Goal: Navigation & Orientation: Understand site structure

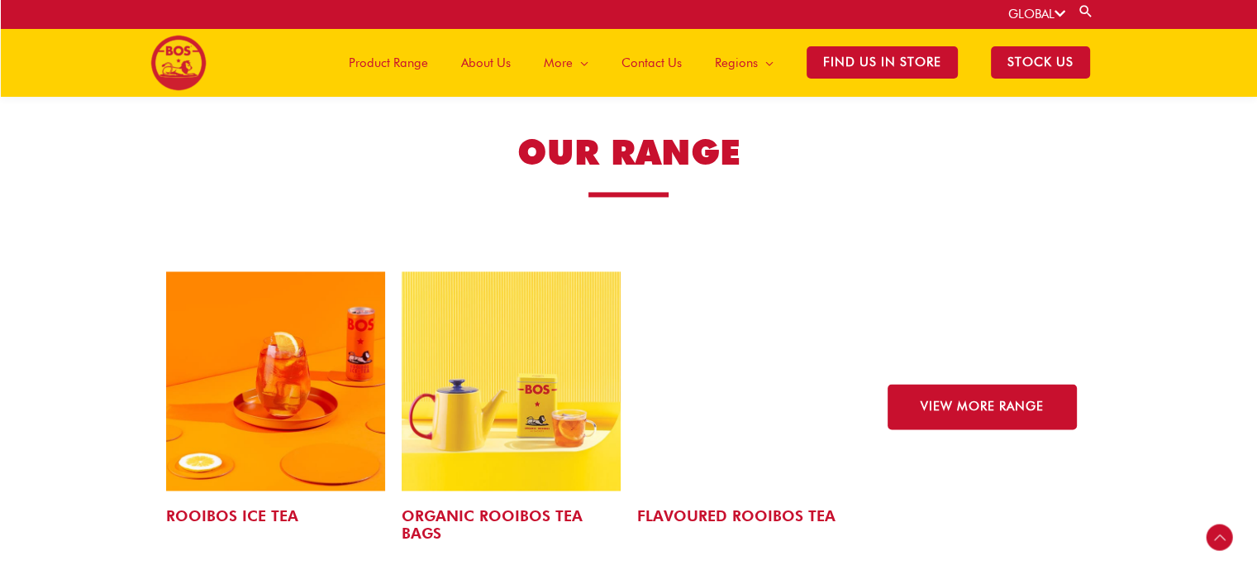
scroll to position [2466, 0]
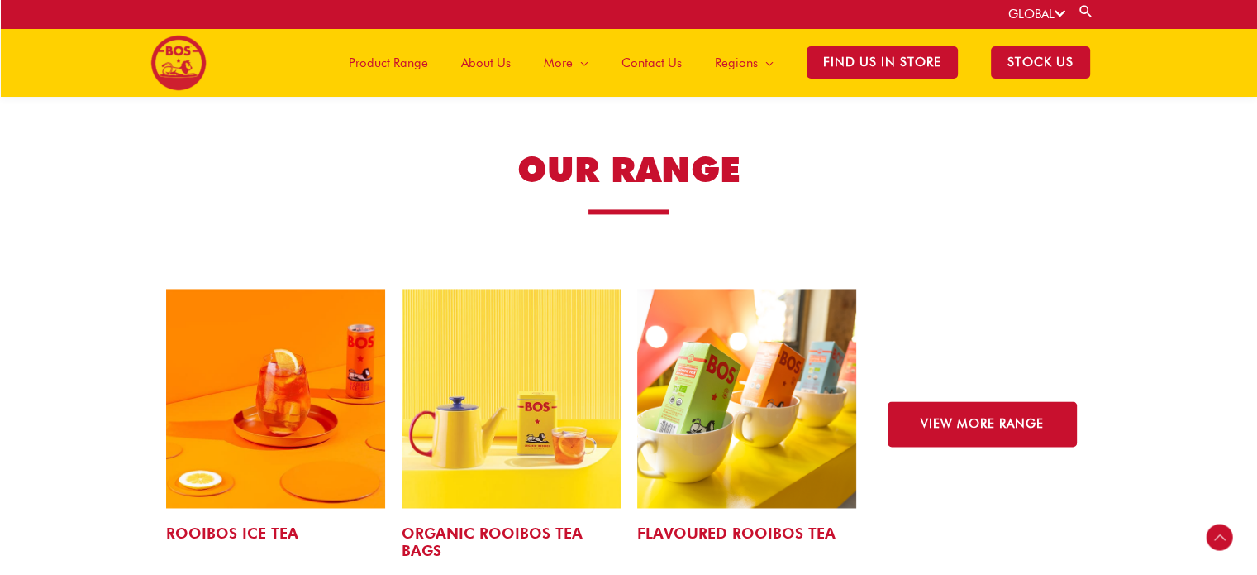
click at [268, 524] on link "ROOIBOS ICE TEA" at bounding box center [232, 532] width 132 height 17
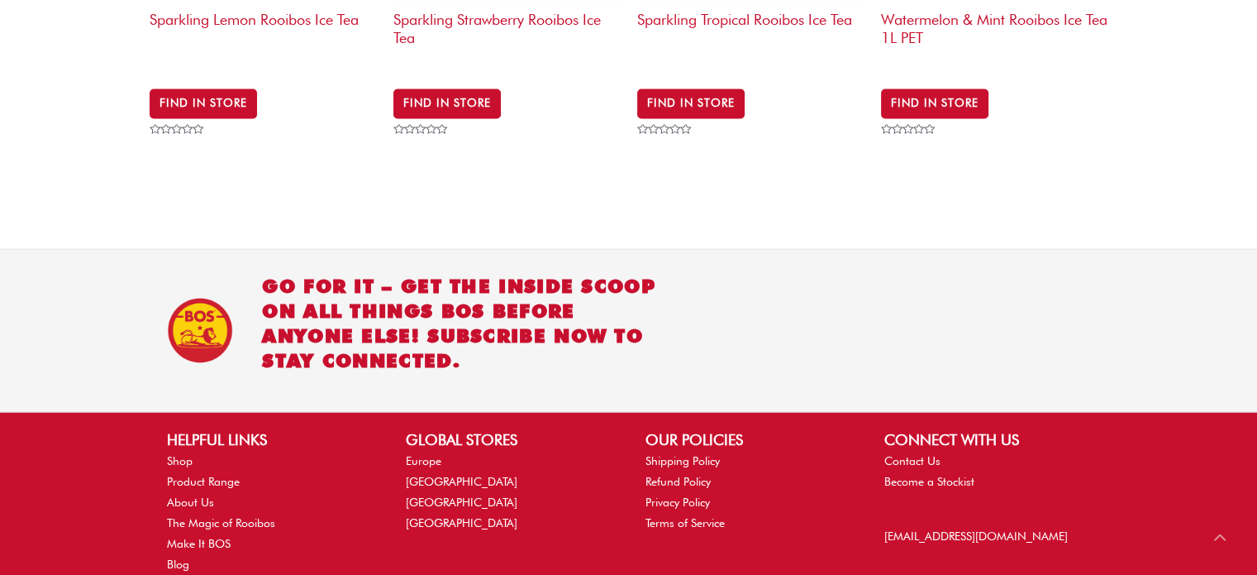
scroll to position [2563, 0]
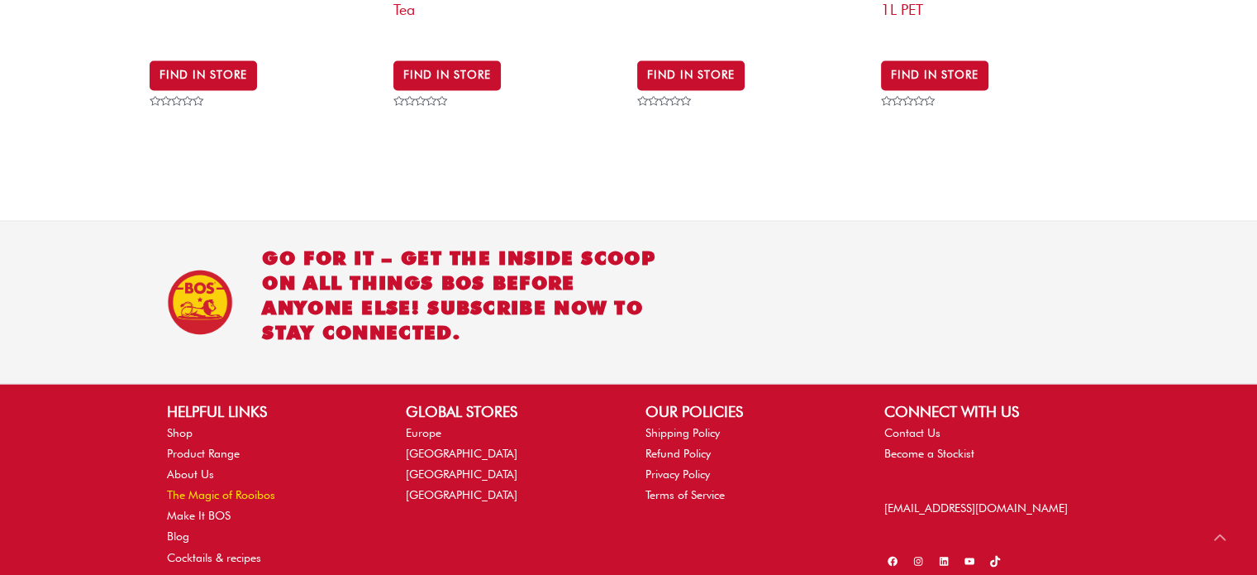
click at [236, 488] on link "The Magic of Rooibos" at bounding box center [221, 494] width 108 height 13
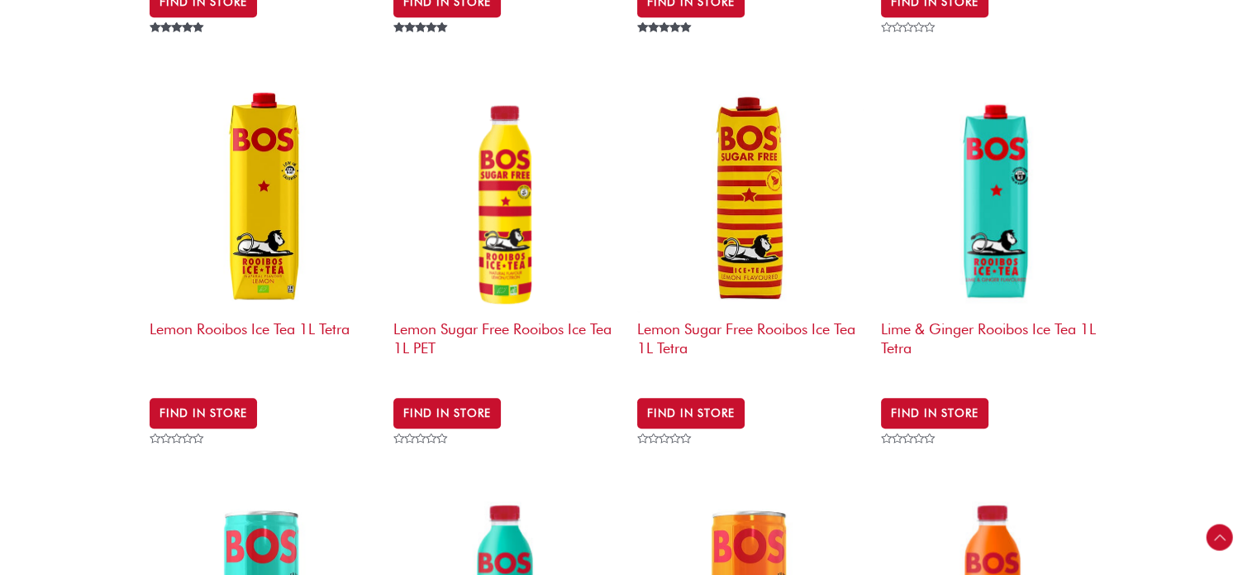
scroll to position [496, 0]
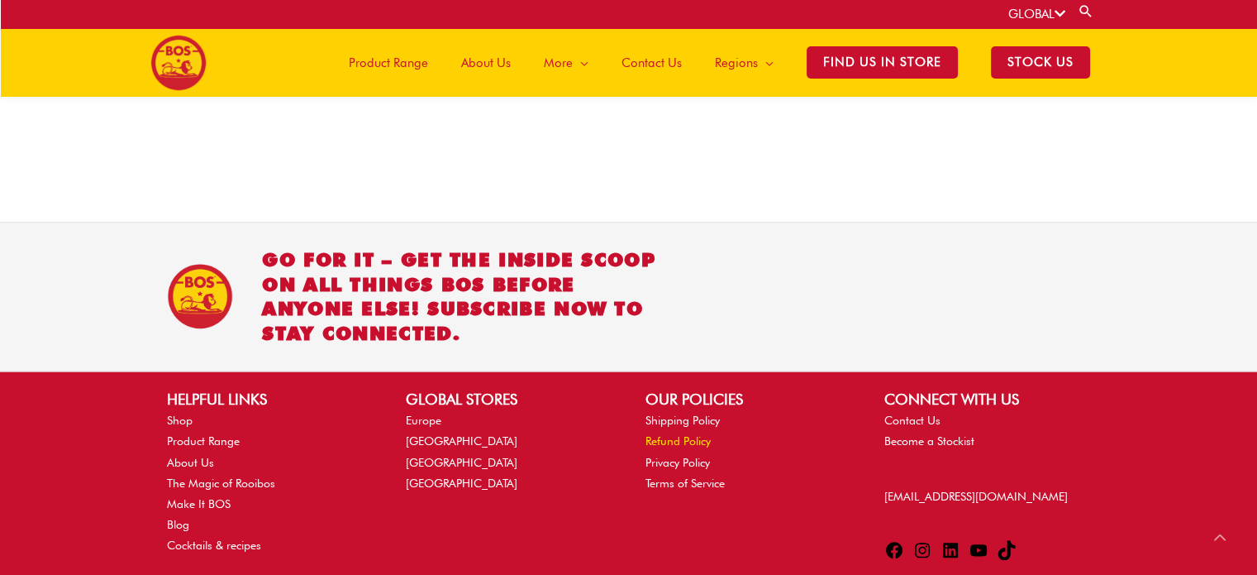
scroll to position [1702, 0]
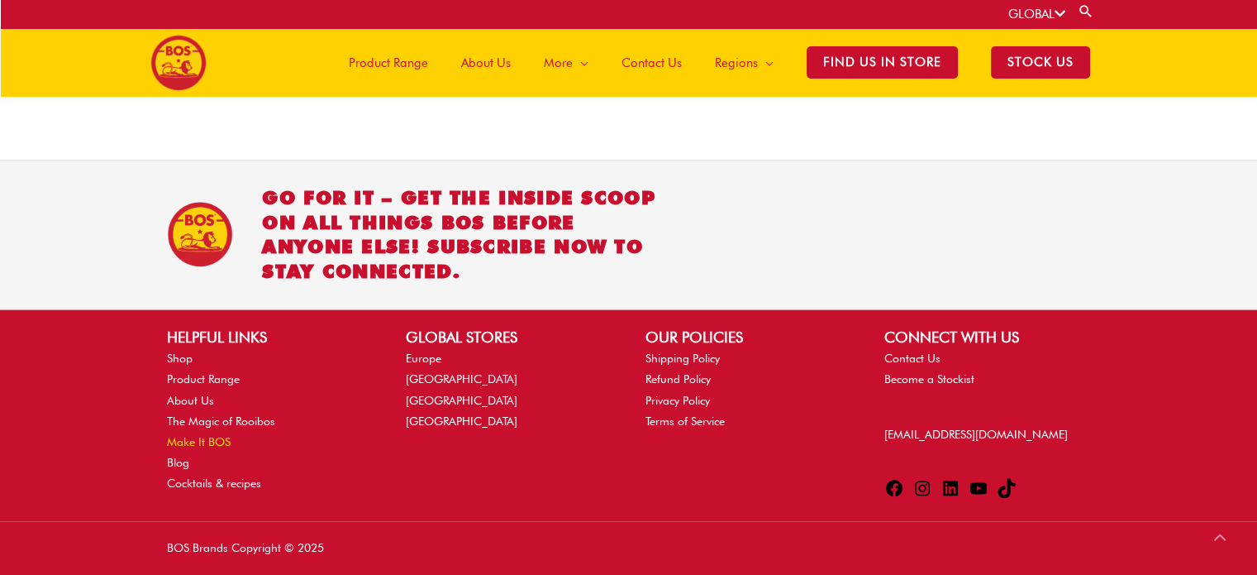
click at [214, 444] on link "Make It BOS" at bounding box center [199, 441] width 64 height 13
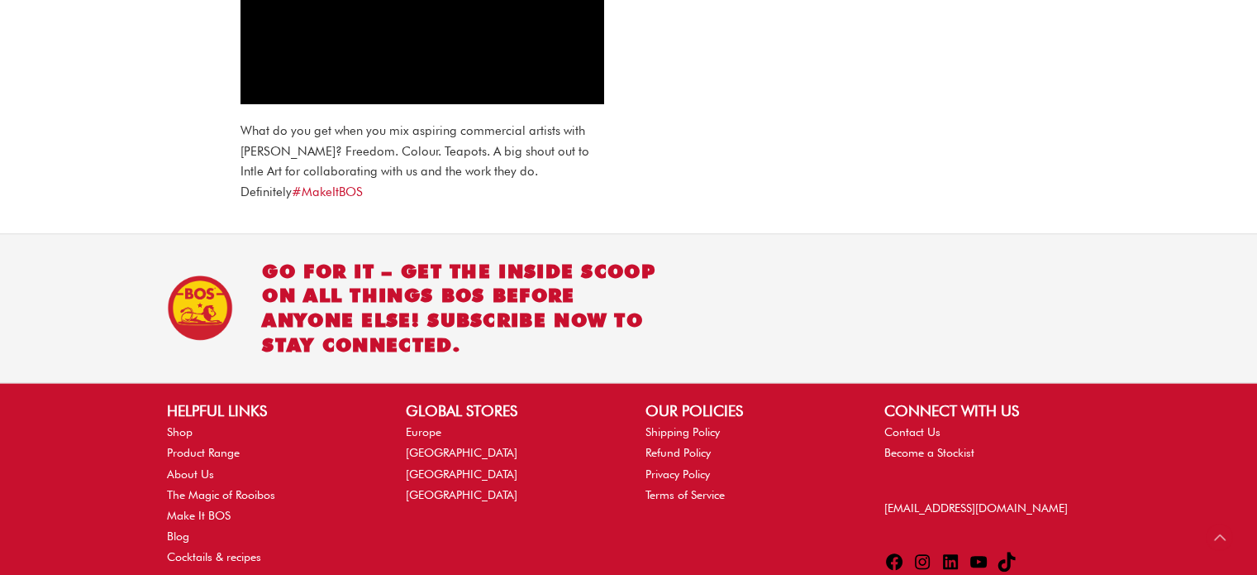
scroll to position [1384, 0]
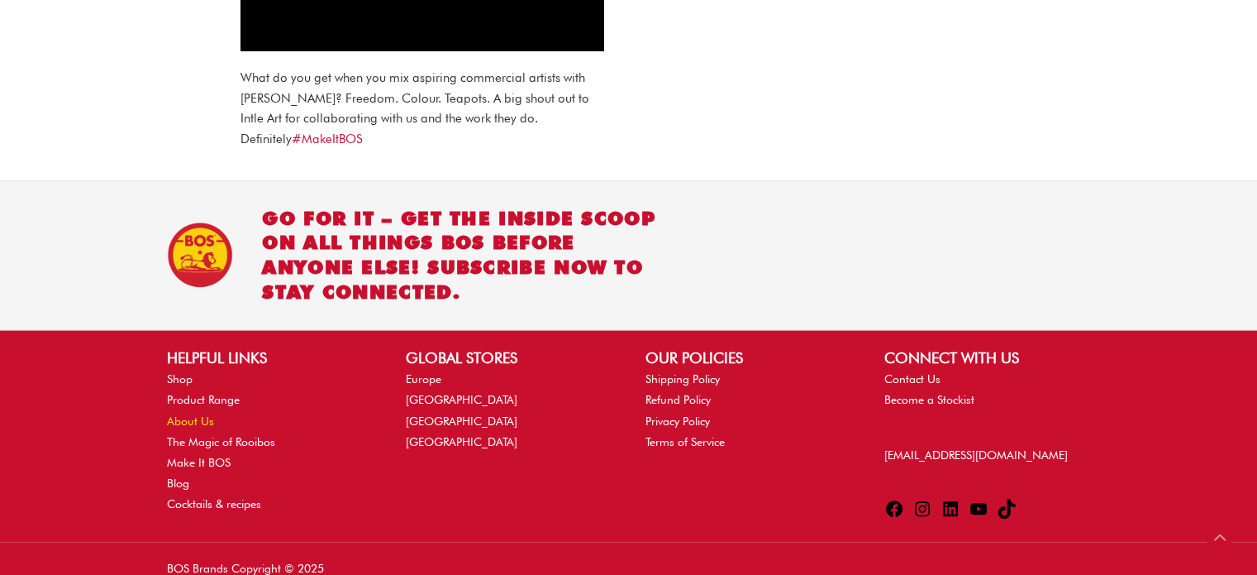
click at [203, 414] on link "About Us" at bounding box center [190, 420] width 47 height 13
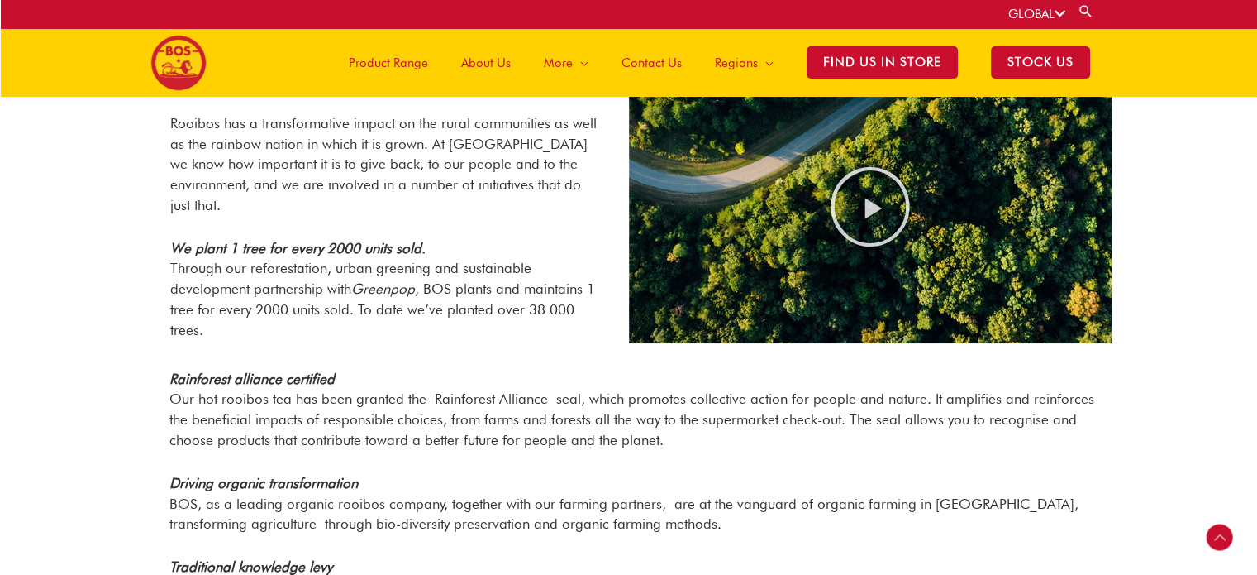
scroll to position [1320, 0]
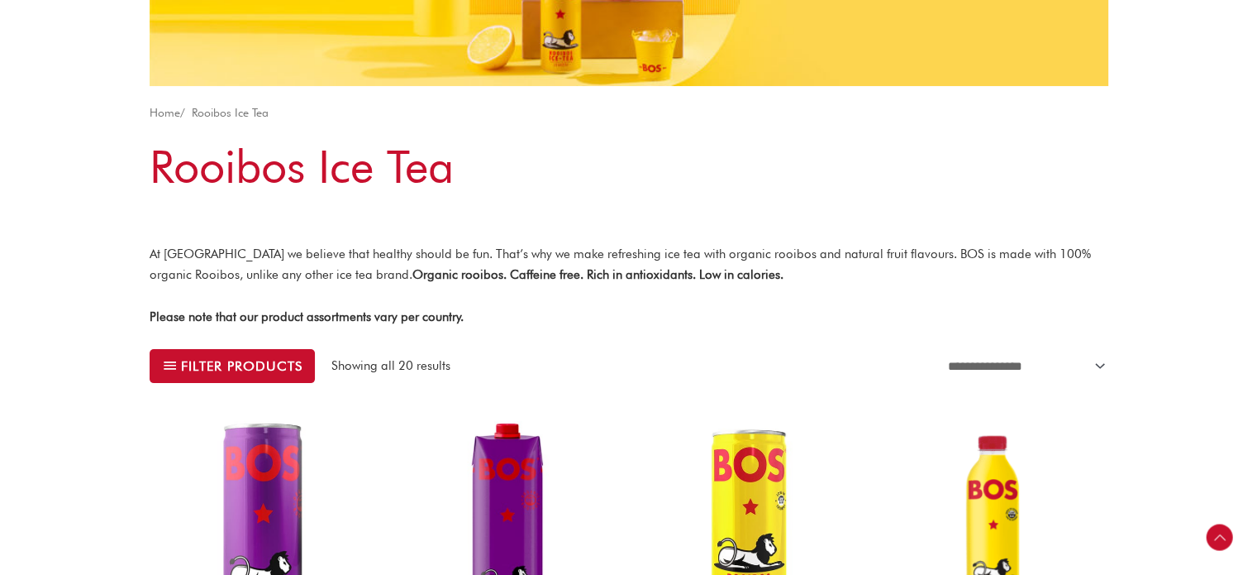
scroll to position [248, 0]
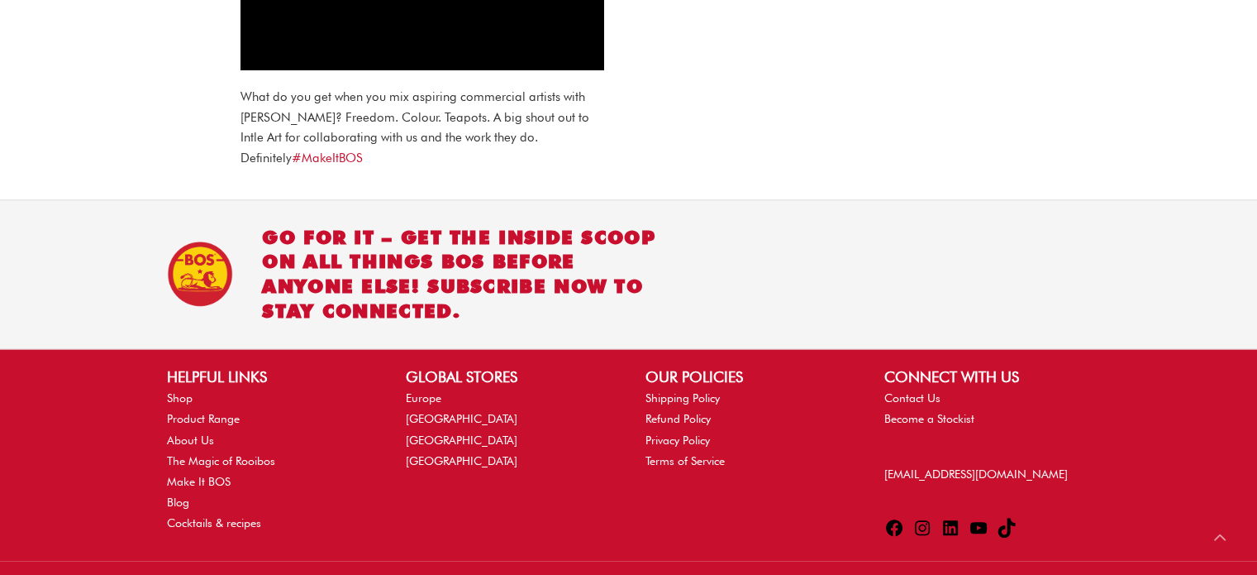
scroll to position [1384, 0]
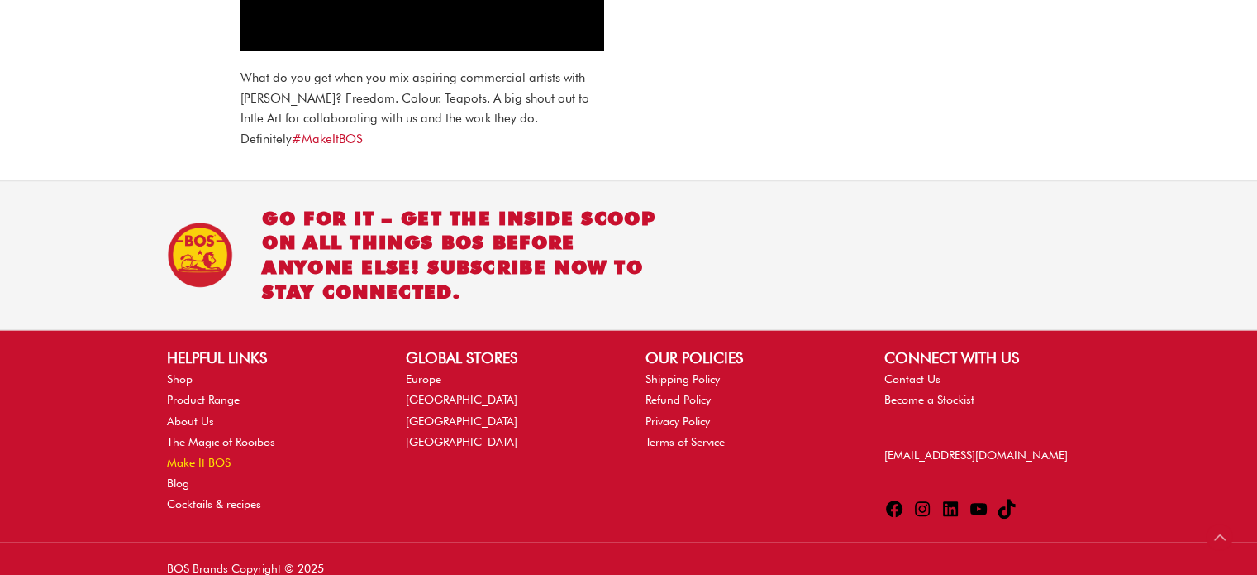
click at [208, 456] on link "Make It BOS" at bounding box center [199, 462] width 64 height 13
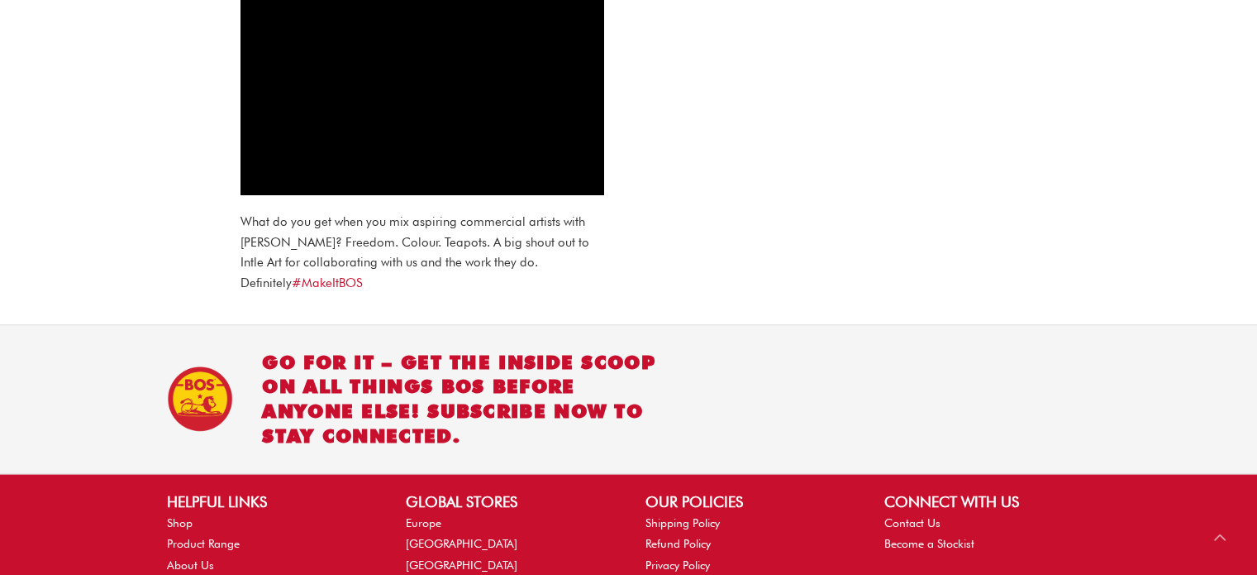
scroll to position [1384, 0]
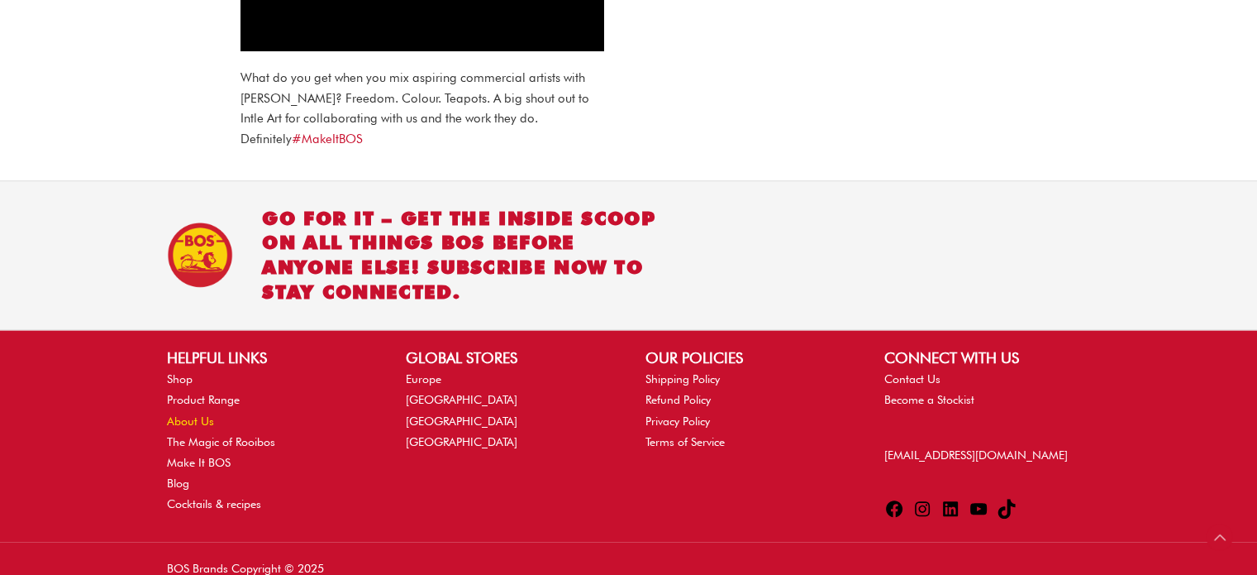
click at [194, 414] on link "About Us" at bounding box center [190, 420] width 47 height 13
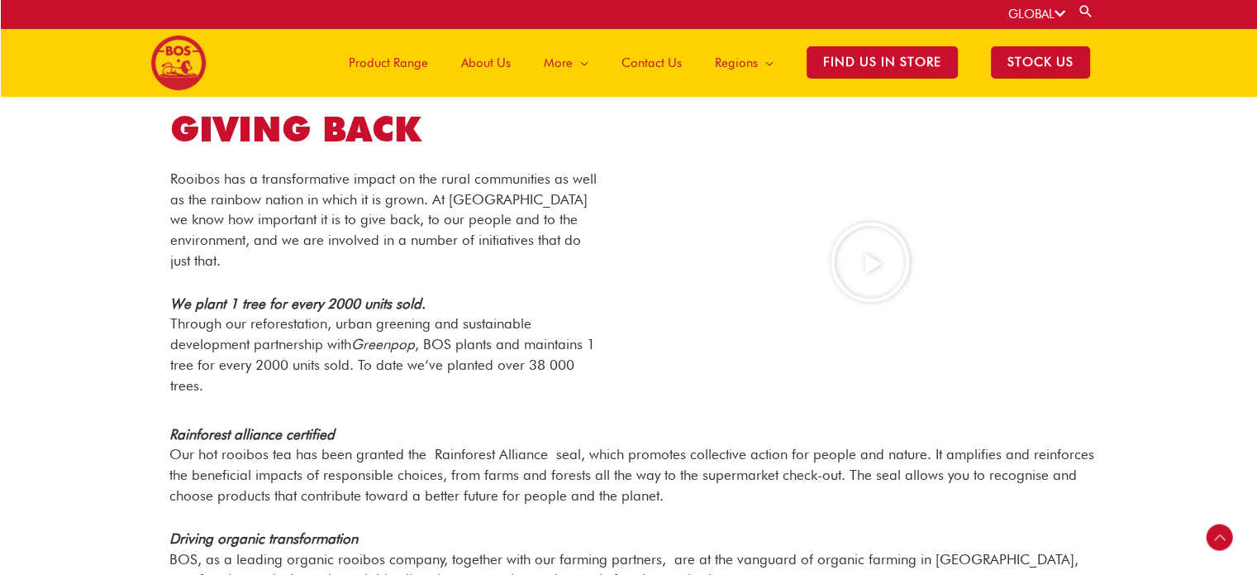
scroll to position [1323, 0]
